Goal: Find contact information

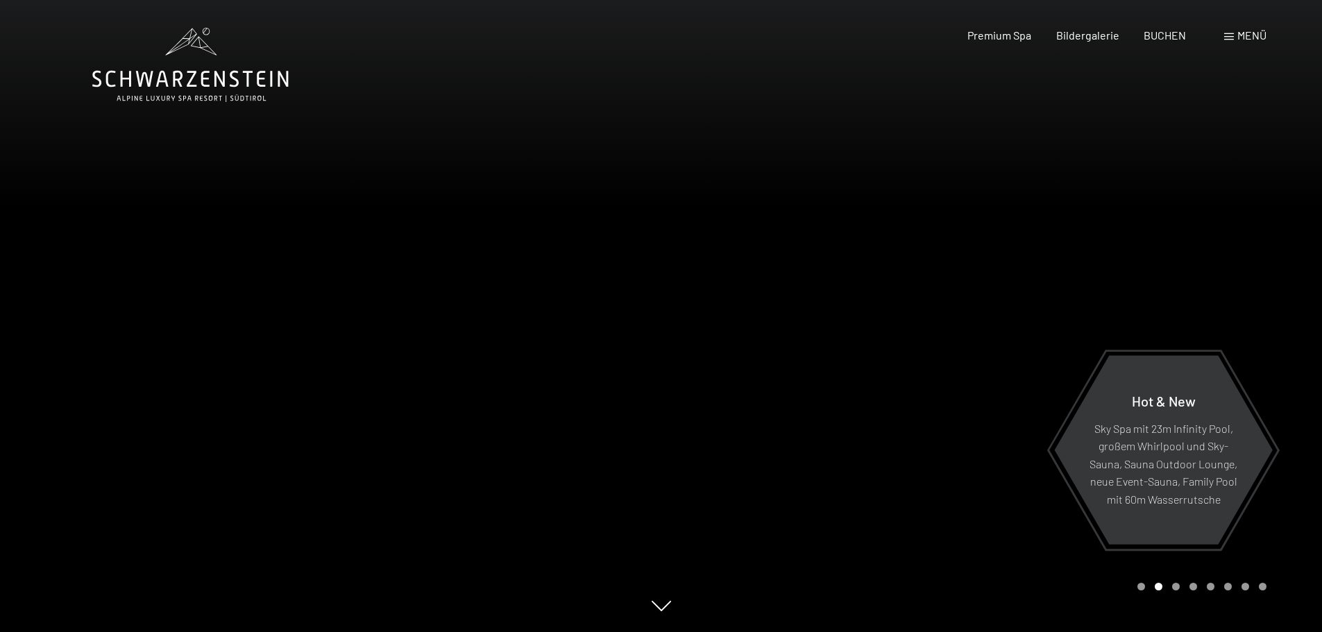
click at [1258, 35] on span "Menü" at bounding box center [1251, 34] width 29 height 13
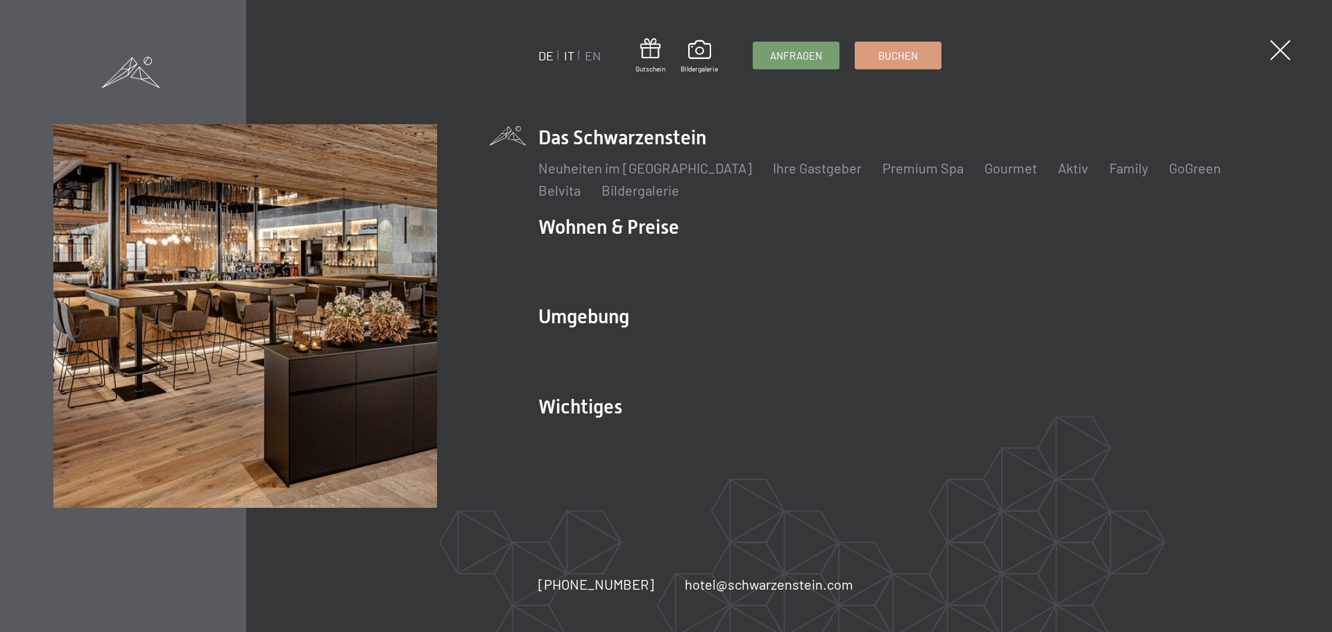
click at [571, 56] on link "IT" at bounding box center [569, 55] width 10 height 15
click at [569, 54] on link "IT" at bounding box center [569, 55] width 10 height 15
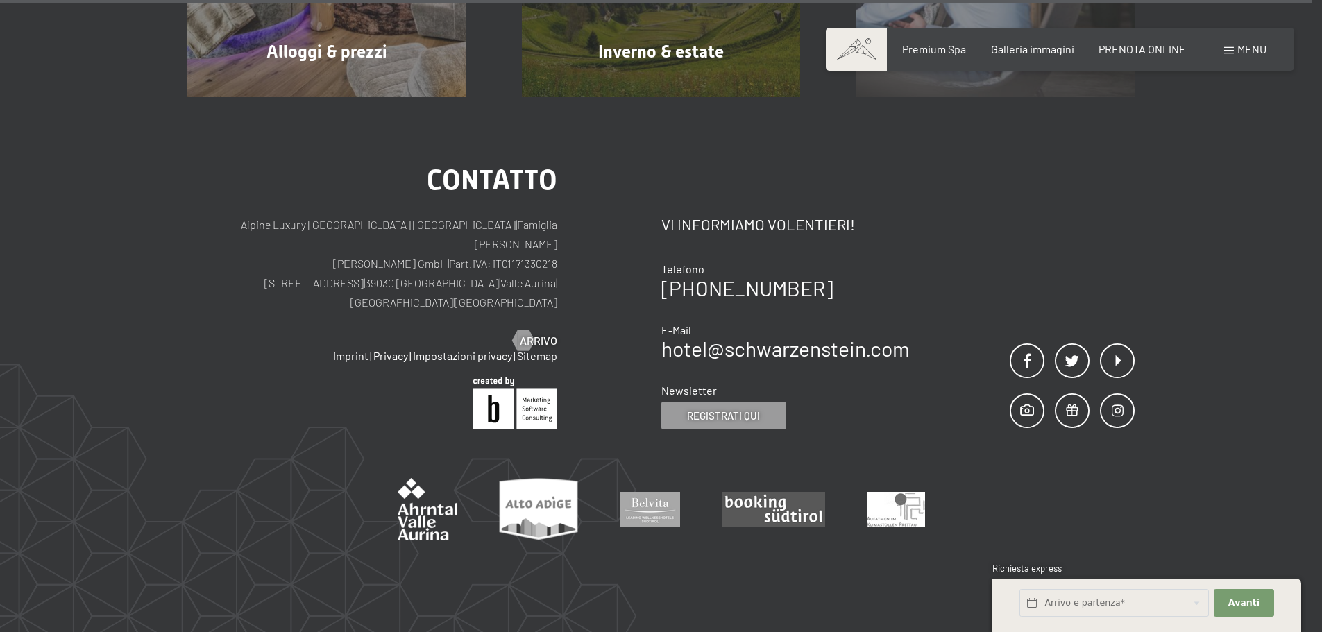
scroll to position [6995, 0]
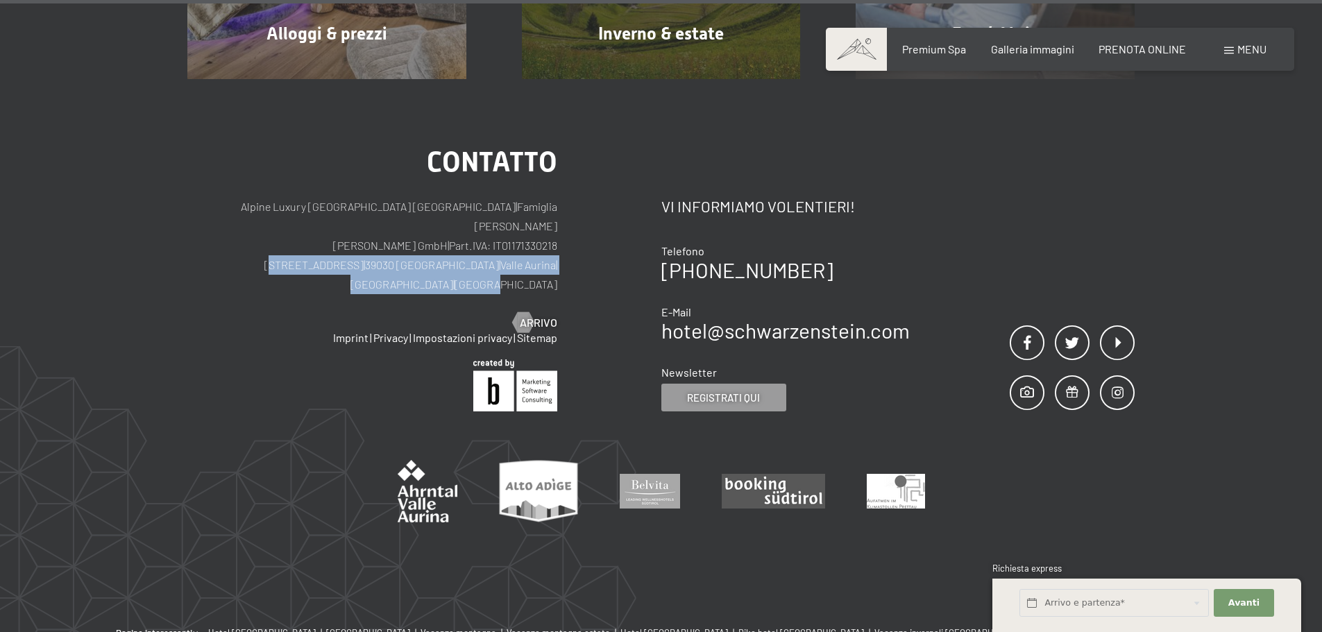
drag, startPoint x: 269, startPoint y: 216, endPoint x: 561, endPoint y: 217, distance: 291.5
click at [561, 217] on div "Contatto Alpine Luxury SPA Resort SCHWARZENSTEIN | Famiglia Zimmerhofer Otmar Z…" at bounding box center [424, 281] width 474 height 264
copy p "Via del paese 11 | 39030 Lutago | Valle Aurina | Alto Adige | Italia"
